Goal: Transaction & Acquisition: Purchase product/service

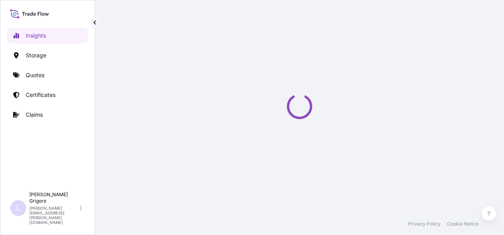
select select "2025"
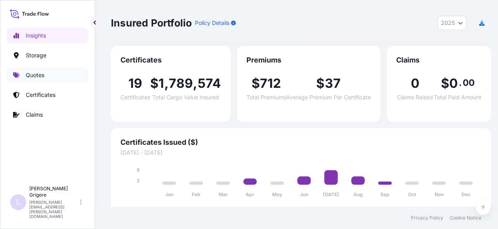
click at [35, 74] on p "Quotes" at bounding box center [35, 75] width 19 height 8
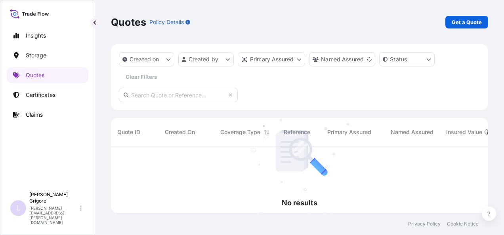
scroll to position [89, 371]
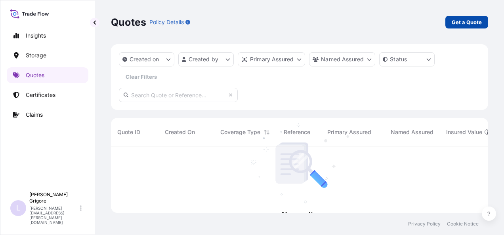
click at [467, 19] on p "Get a Quote" at bounding box center [467, 22] width 30 height 8
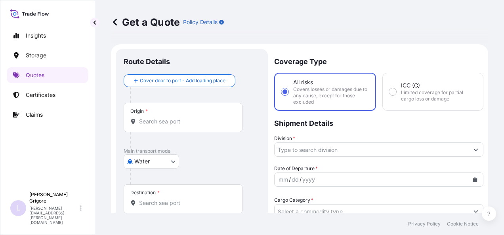
scroll to position [13, 0]
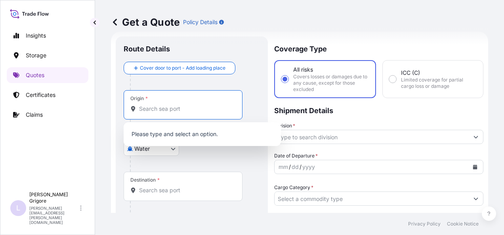
click at [162, 107] on input "Origin *" at bounding box center [185, 109] width 93 height 8
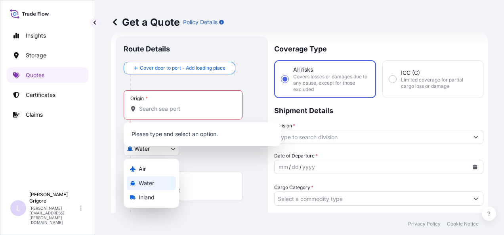
click at [158, 152] on body "0 options available. Insights Storage Quotes Certificates Claims L [PERSON_NAME…" at bounding box center [252, 117] width 504 height 235
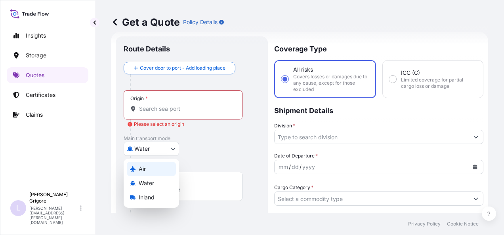
click at [157, 170] on div "Air" at bounding box center [151, 169] width 49 height 14
select select "Air"
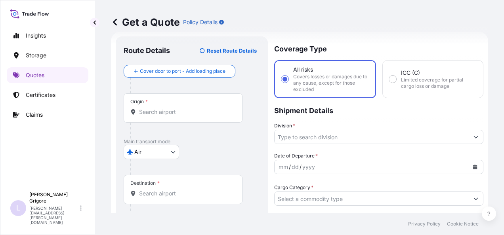
click at [157, 116] on div "Origin *" at bounding box center [183, 107] width 119 height 29
click at [157, 116] on input "Origin *" at bounding box center [185, 112] width 93 height 8
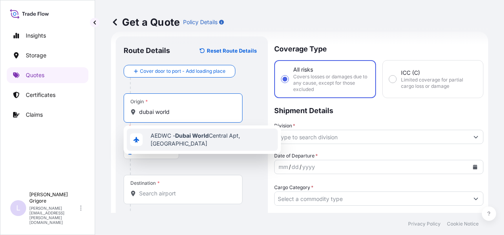
click at [189, 146] on span "AEDWC - [GEOGRAPHIC_DATA] World Central Apt, [GEOGRAPHIC_DATA]" at bounding box center [213, 140] width 124 height 16
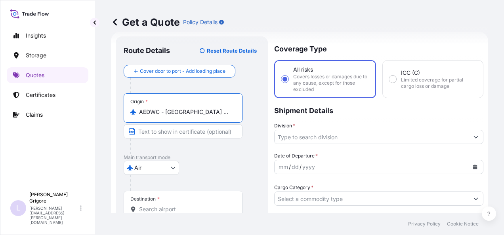
type input "AEDWC - [GEOGRAPHIC_DATA] World Central Apt, [GEOGRAPHIC_DATA]"
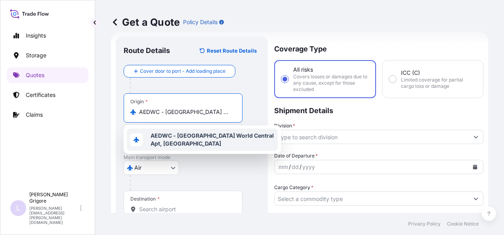
click at [165, 207] on input "Destination *" at bounding box center [185, 210] width 93 height 8
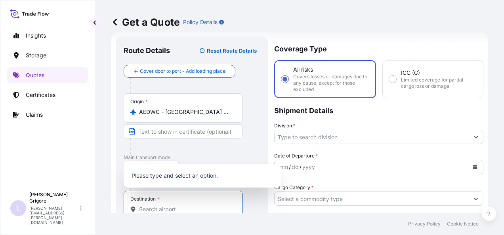
click at [223, 145] on div at bounding box center [186, 147] width 113 height 16
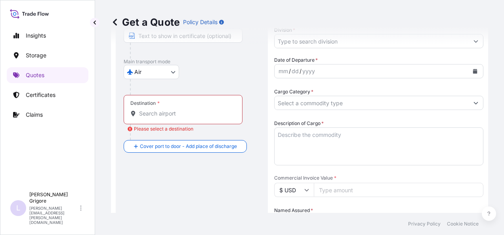
scroll to position [109, 0]
click at [176, 113] on input "Destination * Please select a destination" at bounding box center [185, 113] width 93 height 8
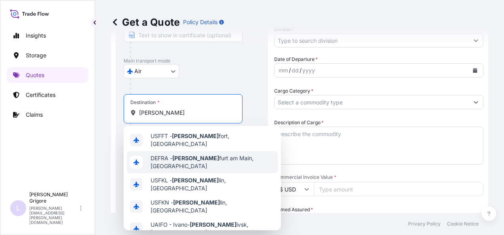
click at [200, 157] on span "DEFRA - [PERSON_NAME] am Main, [GEOGRAPHIC_DATA]" at bounding box center [213, 163] width 124 height 16
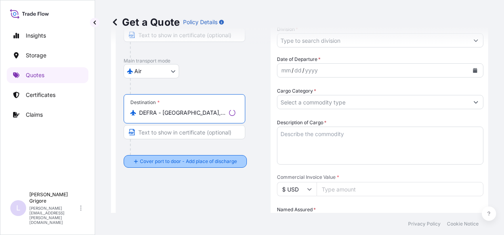
type input "DEFRA - [GEOGRAPHIC_DATA], [GEOGRAPHIC_DATA]"
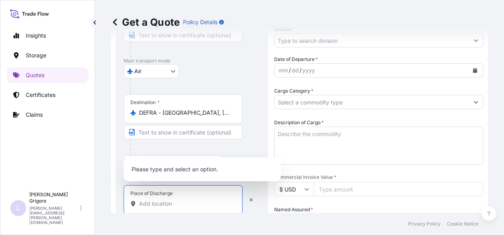
click at [151, 203] on input "Place of Discharge" at bounding box center [185, 204] width 93 height 8
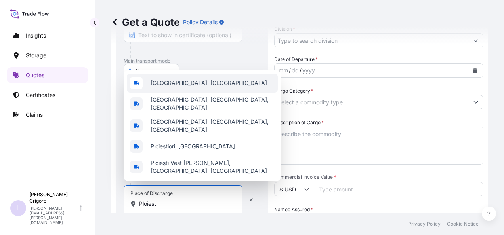
click at [197, 90] on div "[GEOGRAPHIC_DATA], [GEOGRAPHIC_DATA]" at bounding box center [202, 83] width 151 height 19
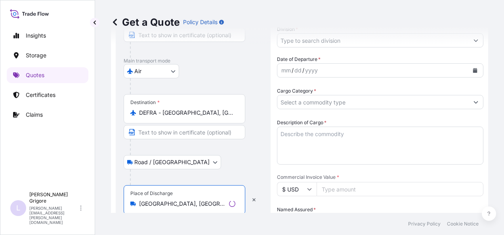
scroll to position [0, 0]
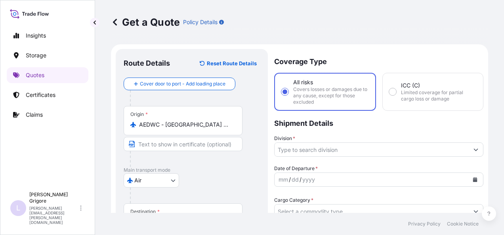
type input "[GEOGRAPHIC_DATA], [GEOGRAPHIC_DATA]"
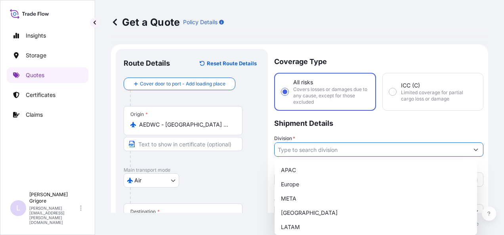
click at [317, 153] on input "Division *" at bounding box center [372, 150] width 194 height 14
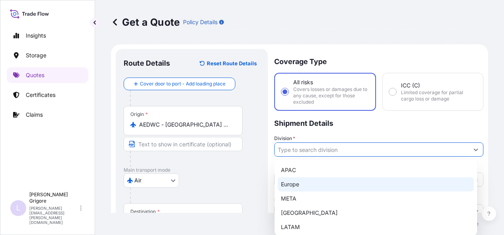
click at [305, 182] on div "Europe" at bounding box center [376, 184] width 196 height 14
type input "Europe"
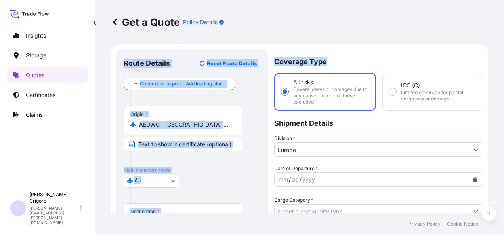
drag, startPoint x: 498, startPoint y: 29, endPoint x: 499, endPoint y: 70, distance: 41.6
click at [499, 70] on div "Get a Quote Policy Details Route Details Reset Route Details Cover door to port…" at bounding box center [299, 106] width 409 height 213
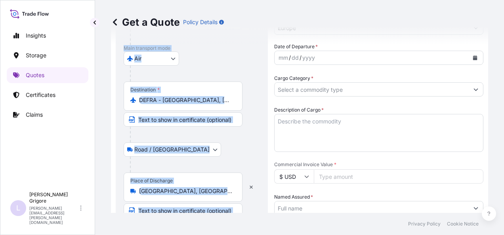
scroll to position [105, 0]
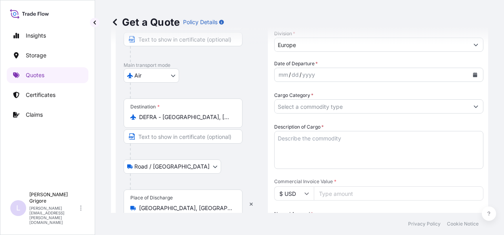
click at [324, 144] on textarea "Description of Cargo *" at bounding box center [378, 150] width 209 height 38
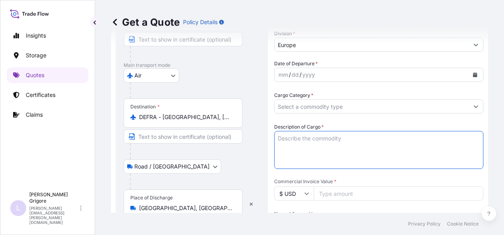
paste textarea "OILFIELD EQUIPMENTS"
click at [339, 137] on textarea "OILFIELD EQUIPMENTS" at bounding box center [378, 150] width 209 height 38
paste textarea "H.S CODE 84314900"
type textarea "OILFIELD EQUIPMENTS/ H.S CODE 84314900"
click at [326, 73] on div "mm / dd / yyyy" at bounding box center [372, 75] width 194 height 14
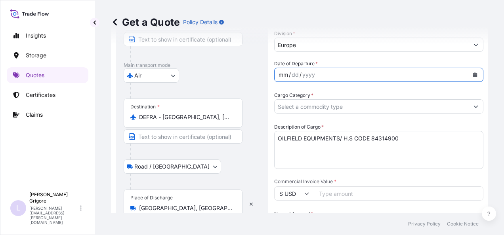
click at [471, 77] on button "Calendar" at bounding box center [475, 75] width 13 height 13
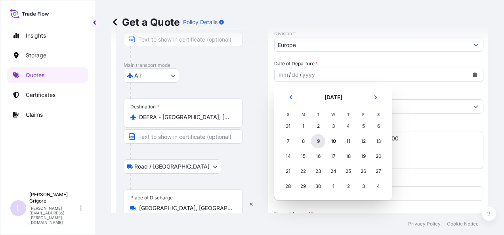
click at [319, 139] on div "9" at bounding box center [318, 141] width 14 height 14
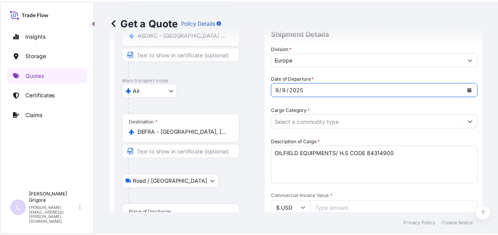
scroll to position [93, 0]
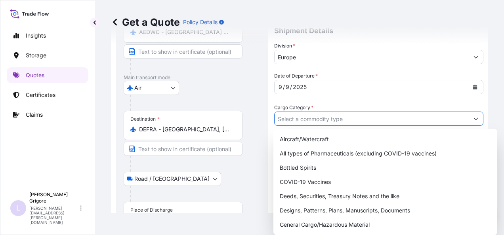
click at [336, 121] on input "Cargo Category *" at bounding box center [372, 119] width 194 height 14
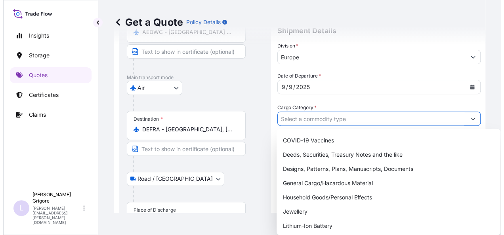
scroll to position [49, 0]
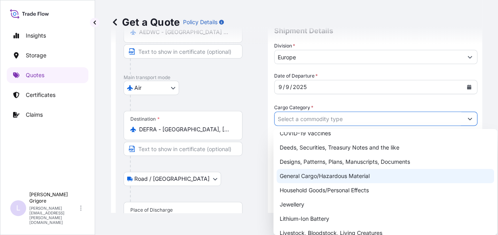
click at [364, 175] on div "General Cargo/Hazardous Material" at bounding box center [386, 176] width 218 height 14
type input "General Cargo/Hazardous Material"
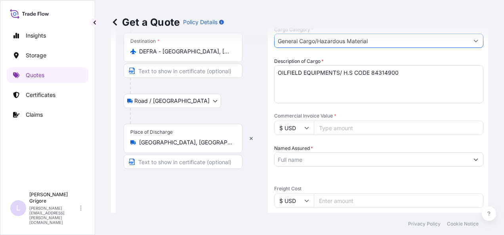
scroll to position [180, 0]
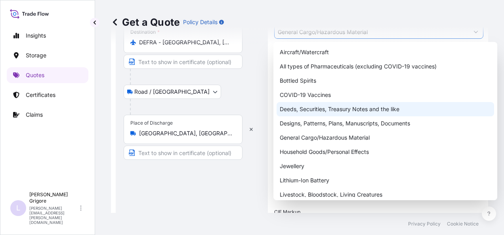
click at [222, 197] on div "Route Details Reset Route Details Cover door to port - Add loading place Place …" at bounding box center [192, 142] width 136 height 531
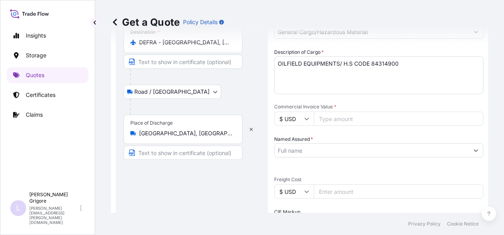
click at [342, 118] on input "Commercial Invoice Value *" at bounding box center [399, 119] width 170 height 14
type input "94469"
click at [362, 145] on input "Named Assured *" at bounding box center [372, 150] width 194 height 14
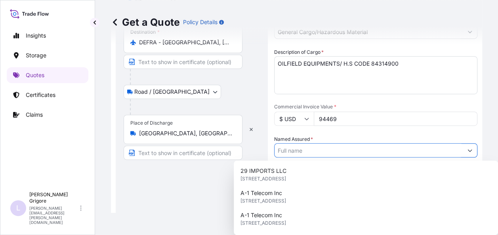
paste input "Odfjell"
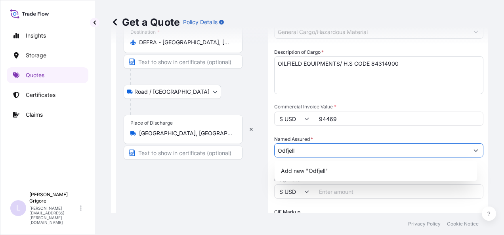
drag, startPoint x: 346, startPoint y: 151, endPoint x: 227, endPoint y: 151, distance: 118.9
click at [227, 151] on form "Route Details Reset Route Details Cover door to port - Add loading place Place …" at bounding box center [299, 143] width 377 height 557
paste input "Well Services SRL"
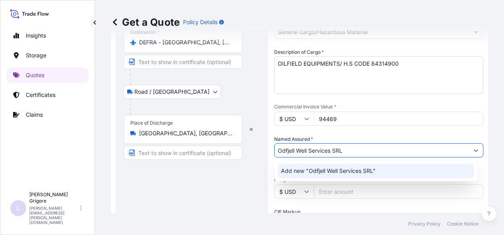
click at [344, 172] on span "Add new "Odfjell Well Services SRL"" at bounding box center [328, 171] width 95 height 8
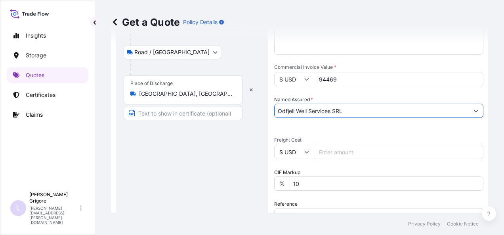
scroll to position [238, 0]
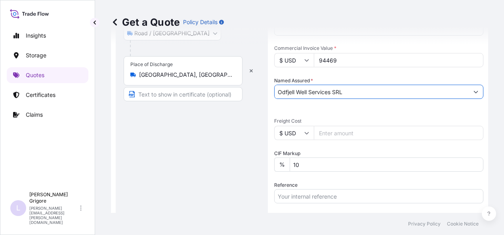
type input "Odfjell Well Services SRL"
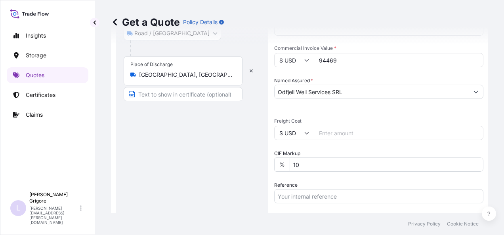
click at [301, 133] on input "$ USD" at bounding box center [294, 133] width 40 height 14
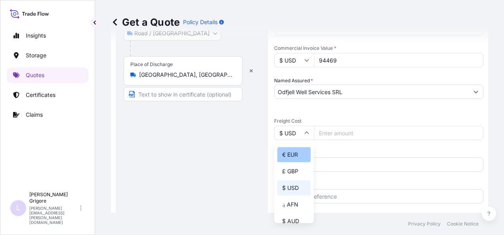
click at [303, 152] on div "€ EUR" at bounding box center [293, 154] width 33 height 15
type input "€ EUR"
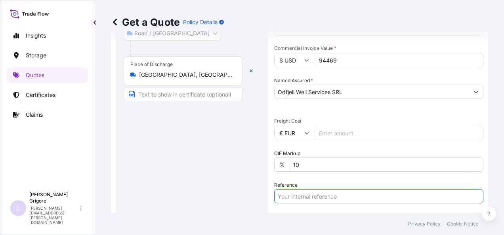
click at [331, 192] on input "Reference" at bounding box center [378, 196] width 209 height 14
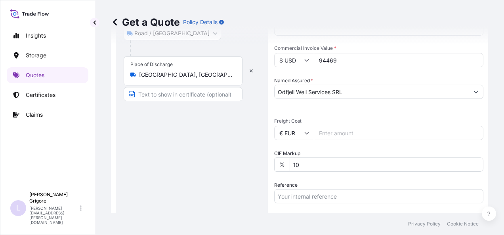
click at [340, 132] on input "Freight Cost" at bounding box center [399, 133] width 170 height 14
paste input "11965"
type input "11965"
click at [389, 148] on div "Date of Departure * [DATE] Cargo Category * General Cargo/Hazardous Material De…" at bounding box center [378, 112] width 209 height 372
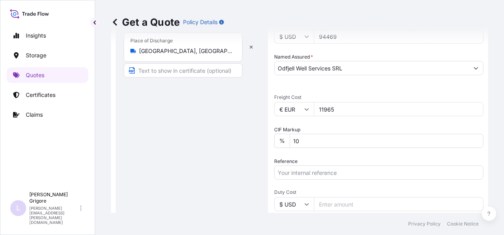
scroll to position [292, 0]
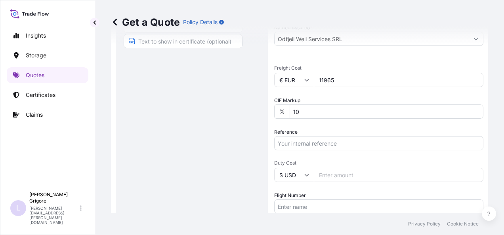
click at [300, 135] on div "Reference" at bounding box center [378, 139] width 209 height 22
click at [303, 139] on input "Reference" at bounding box center [378, 143] width 209 height 14
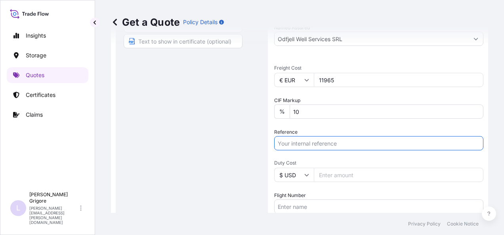
paste input "131-41105238"
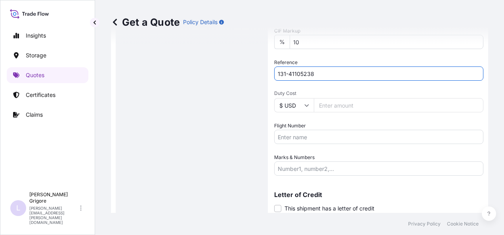
scroll to position [374, 0]
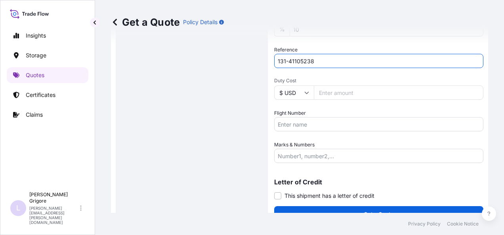
type input "131-41105238"
click at [318, 117] on div "Flight Number" at bounding box center [378, 120] width 209 height 22
click at [318, 120] on input "Flight Number" at bounding box center [378, 124] width 209 height 14
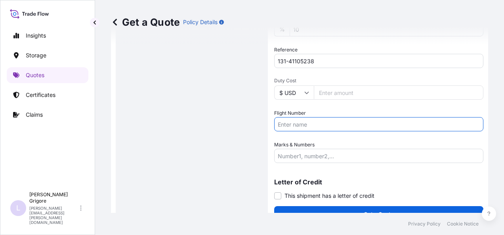
paste input "ES0513"
type input "ES0513"
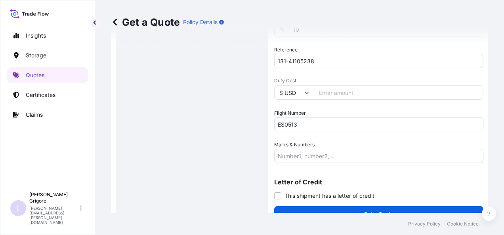
drag, startPoint x: 497, startPoint y: 144, endPoint x: 500, endPoint y: 173, distance: 28.6
click at [500, 174] on div "Get a Quote Policy Details Route Details Reset Route Details Cover door to port…" at bounding box center [299, 106] width 409 height 213
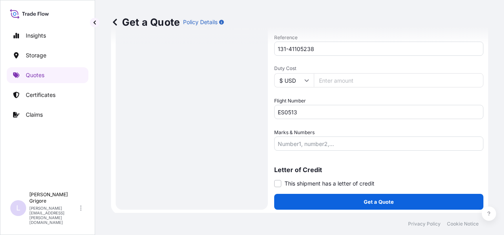
scroll to position [387, 0]
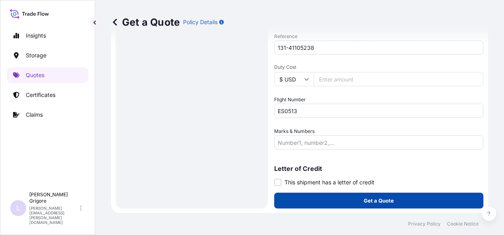
click at [401, 205] on button "Get a Quote" at bounding box center [378, 201] width 209 height 16
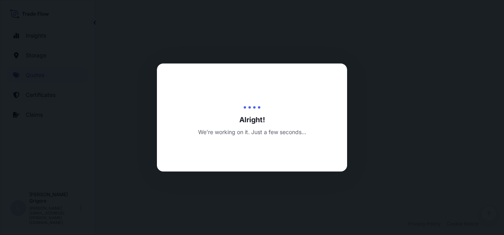
select select "Air"
select select "Road / [GEOGRAPHIC_DATA]"
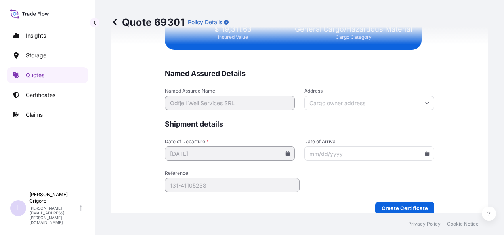
scroll to position [1990, 0]
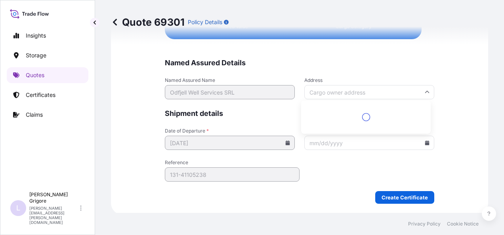
click at [345, 92] on input "Address" at bounding box center [369, 92] width 130 height 14
paste input "[GEOGRAPHIC_DATA] • SME Building Modules 13 & 15"
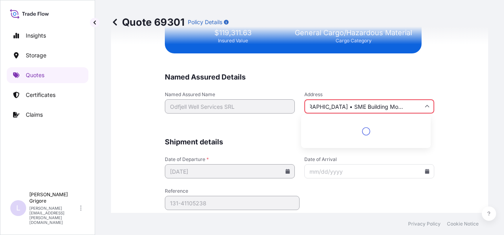
scroll to position [2004, 0]
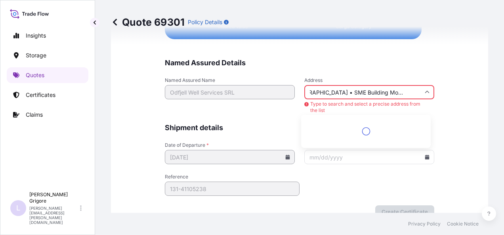
type input "[GEOGRAPHIC_DATA] • SME Building Modules 13 & 15"
click at [429, 65] on span "Named Assured Details" at bounding box center [299, 63] width 269 height 10
click at [417, 85] on input "[GEOGRAPHIC_DATA] • SME Building Modules 13 & 15" at bounding box center [369, 92] width 130 height 14
click at [368, 133] on div "Please type and select an option" at bounding box center [365, 127] width 123 height 19
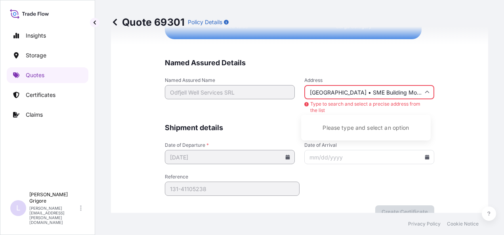
click at [368, 125] on div "Please type and select an option" at bounding box center [365, 127] width 123 height 19
click at [375, 91] on input "[GEOGRAPHIC_DATA] • SME Building Modules 13 & 15" at bounding box center [369, 92] width 130 height 14
click at [430, 93] on input "[GEOGRAPHIC_DATA] • SME Building Modules 13 & 15" at bounding box center [369, 92] width 130 height 14
click at [351, 90] on input "[GEOGRAPHIC_DATA] • SME Building Modules 13 & 15" at bounding box center [369, 92] width 130 height 14
click at [399, 90] on input "[GEOGRAPHIC_DATA] • SME Building Modules 13 & 15" at bounding box center [369, 92] width 130 height 14
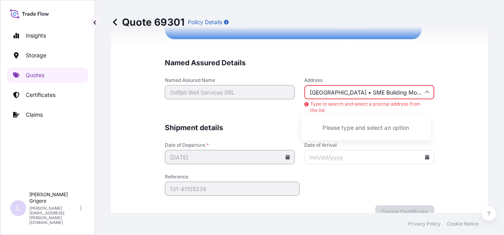
click at [399, 90] on input "[GEOGRAPHIC_DATA] • SME Building Modules 13 & 15" at bounding box center [369, 92] width 130 height 14
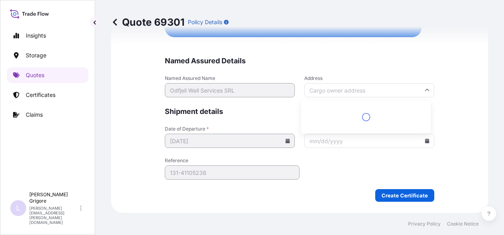
scroll to position [1990, 0]
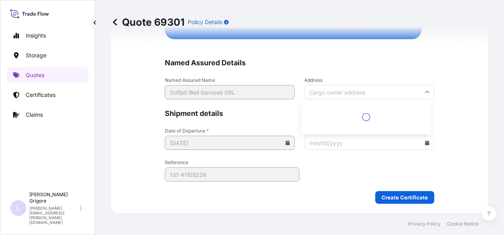
click at [425, 91] on icon at bounding box center [427, 92] width 4 height 2
click at [396, 114] on div "Please type and select an option" at bounding box center [365, 113] width 123 height 19
paste input "[GEOGRAPHIC_DATA] • SME Building Modules 13 & 15"
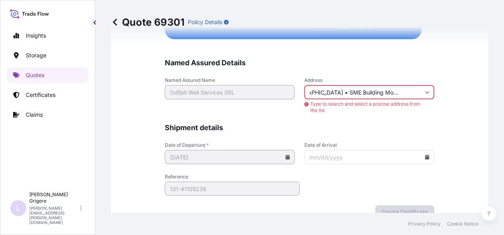
scroll to position [0, 0]
click at [398, 88] on input "[GEOGRAPHIC_DATA] • SME Building Modules 13 & 15/" at bounding box center [369, 92] width 130 height 14
paste input "Office 3B • [GEOGRAPHIC_DATA]"
click at [375, 89] on input "[GEOGRAPHIC_DATA] • SME Building Modules 13 & 15/ Office 3B • [GEOGRAPHIC_DATA]/" at bounding box center [369, 92] width 130 height 14
paste input "107025 [GEOGRAPHIC_DATA] • [GEOGRAPHIC_DATA]"
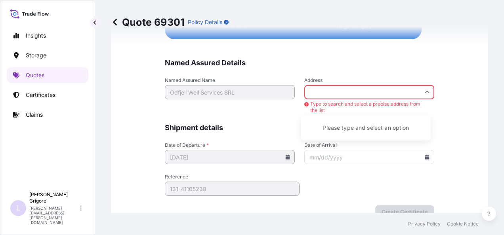
scroll to position [0, 215]
type input "[GEOGRAPHIC_DATA] • SME Building Modules 13 & 15/ Office 3B • [GEOGRAPHIC_DATA]…"
click at [386, 69] on form "Named Assured Details Named Assured Name Odfjell Well Services SRL Address [GEO…" at bounding box center [299, 138] width 269 height 160
click at [427, 154] on input "Date of Arrival" at bounding box center [369, 157] width 130 height 14
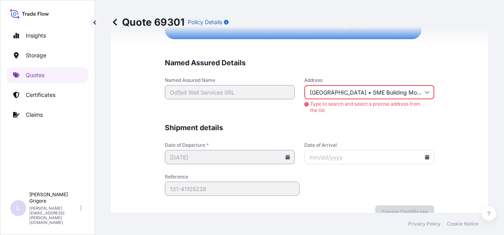
click at [425, 156] on icon at bounding box center [427, 157] width 4 height 5
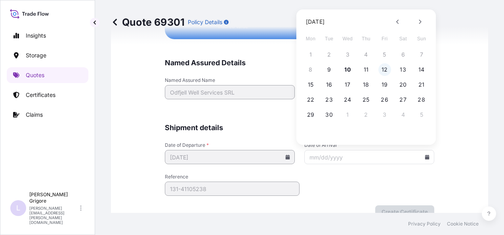
click at [387, 67] on button "12" at bounding box center [384, 69] width 13 height 13
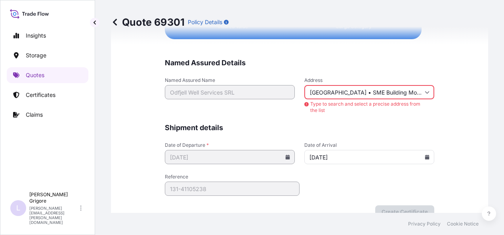
type input "[DATE]"
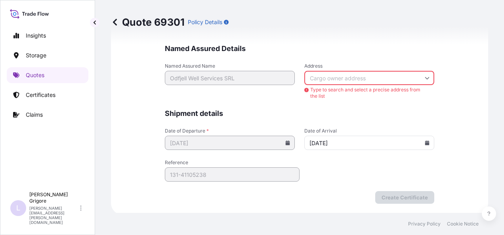
click at [394, 178] on form "Named Assured Details Named Assured Name Odfjell Well Services SRL Address Type…" at bounding box center [299, 124] width 269 height 160
click at [343, 72] on input "Address" at bounding box center [369, 78] width 130 height 14
click at [354, 117] on div "Please type and select an option" at bounding box center [365, 113] width 123 height 19
click at [354, 74] on input "Address" at bounding box center [369, 78] width 130 height 14
type input "a"
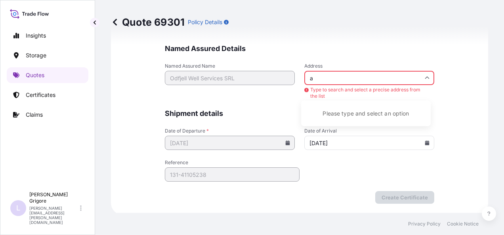
click at [357, 76] on input "a" at bounding box center [369, 78] width 130 height 14
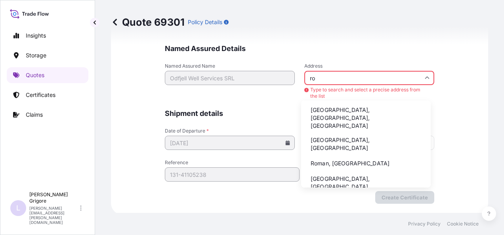
type input "r"
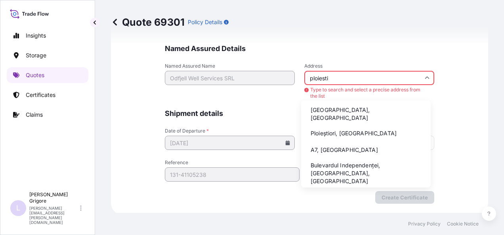
click at [348, 108] on li "[GEOGRAPHIC_DATA], [GEOGRAPHIC_DATA]" at bounding box center [365, 114] width 123 height 21
type input "[GEOGRAPHIC_DATA], [GEOGRAPHIC_DATA]"
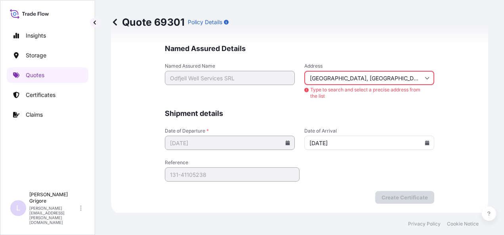
click at [481, 72] on div "We just need a few more details before we issue the certificate Named Assured D…" at bounding box center [299, 10] width 377 height 410
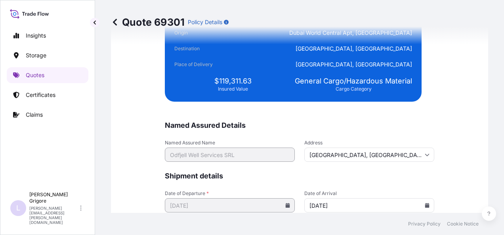
scroll to position [1990, 0]
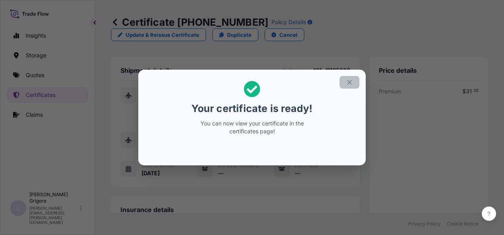
click at [357, 88] on button "button" at bounding box center [350, 82] width 20 height 13
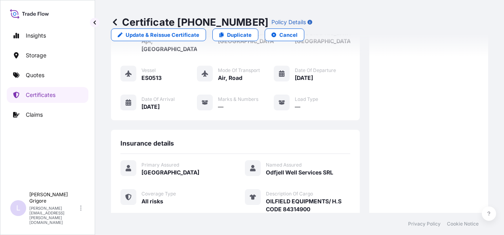
scroll to position [253, 0]
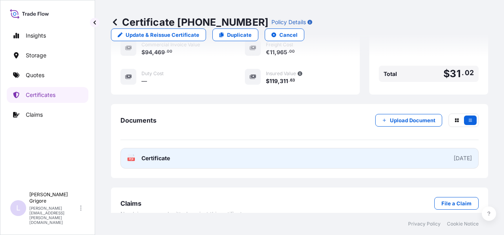
click at [454, 155] on div "[DATE]" at bounding box center [463, 159] width 18 height 8
